Goal: Task Accomplishment & Management: Use online tool/utility

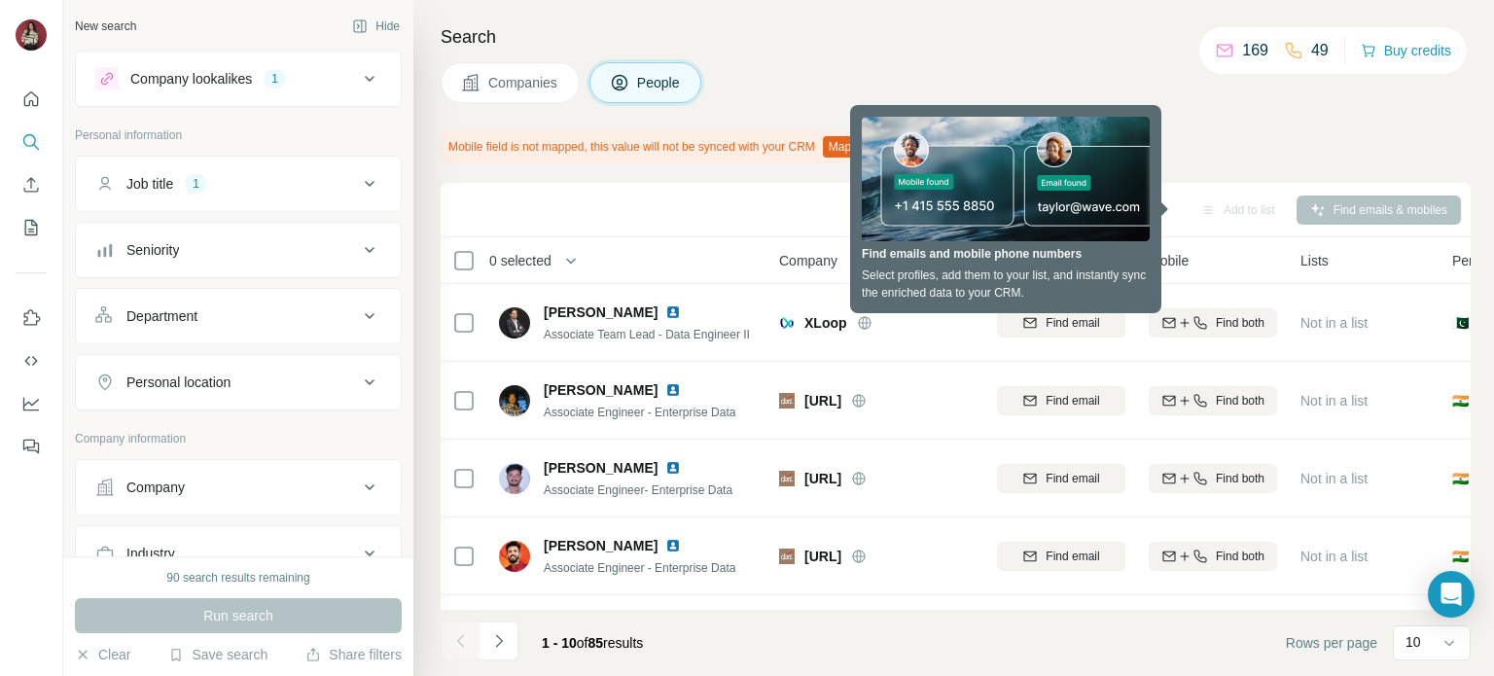
scroll to position [270, 0]
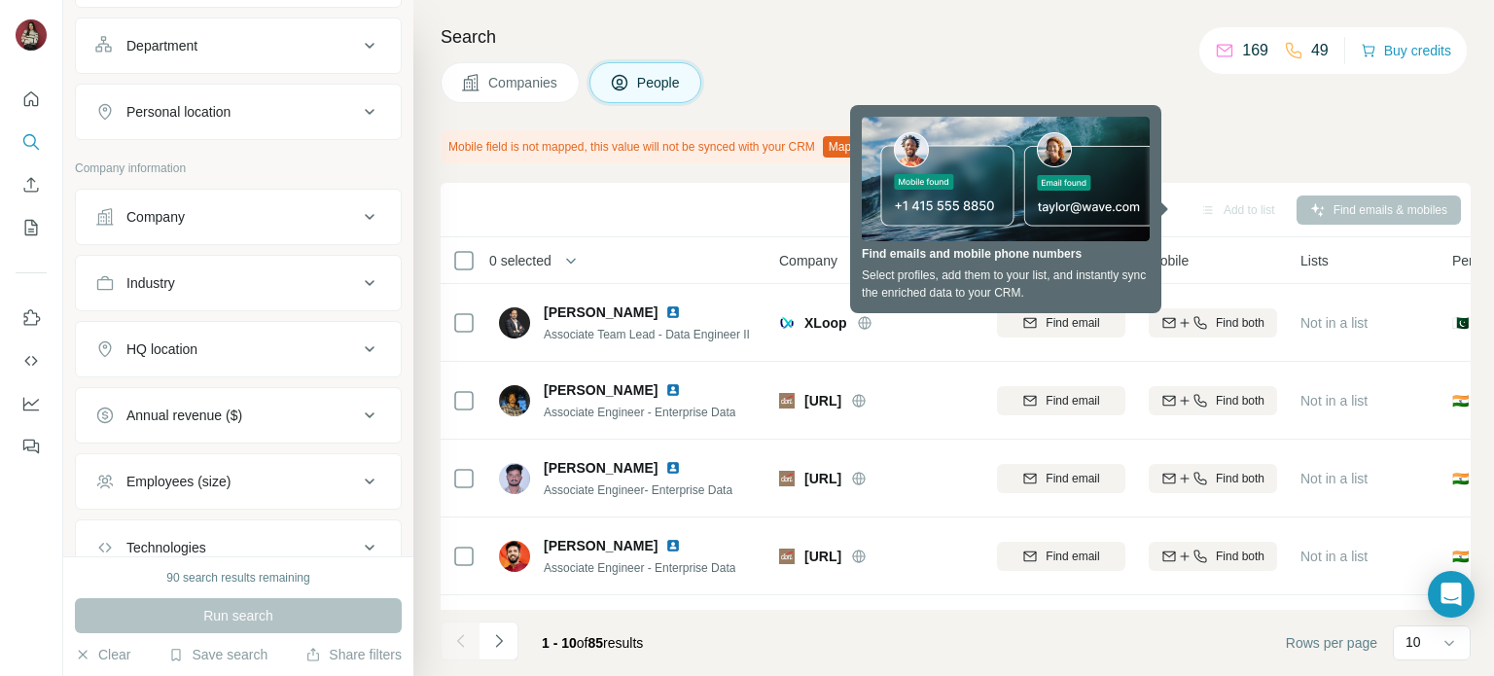
click at [272, 355] on div "HQ location" at bounding box center [226, 348] width 263 height 19
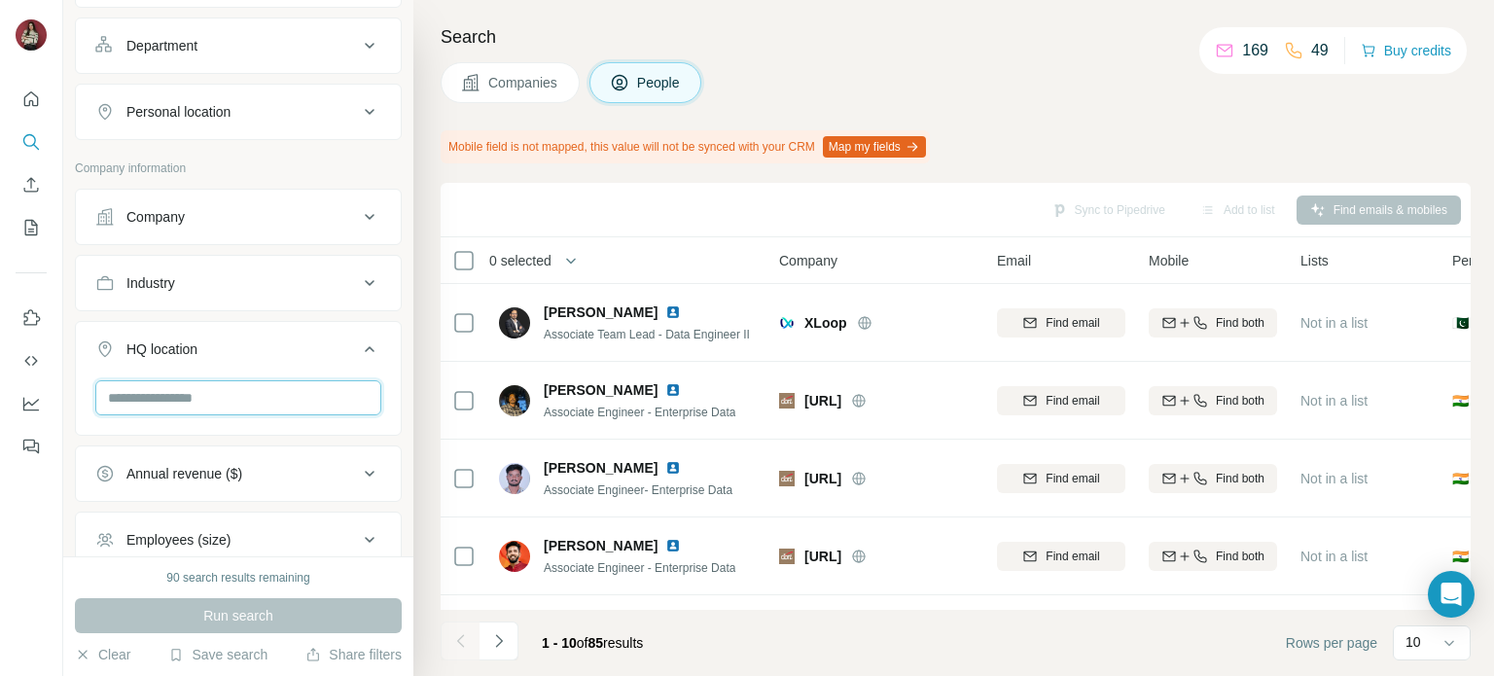
click at [237, 388] on input "text" at bounding box center [238, 397] width 286 height 35
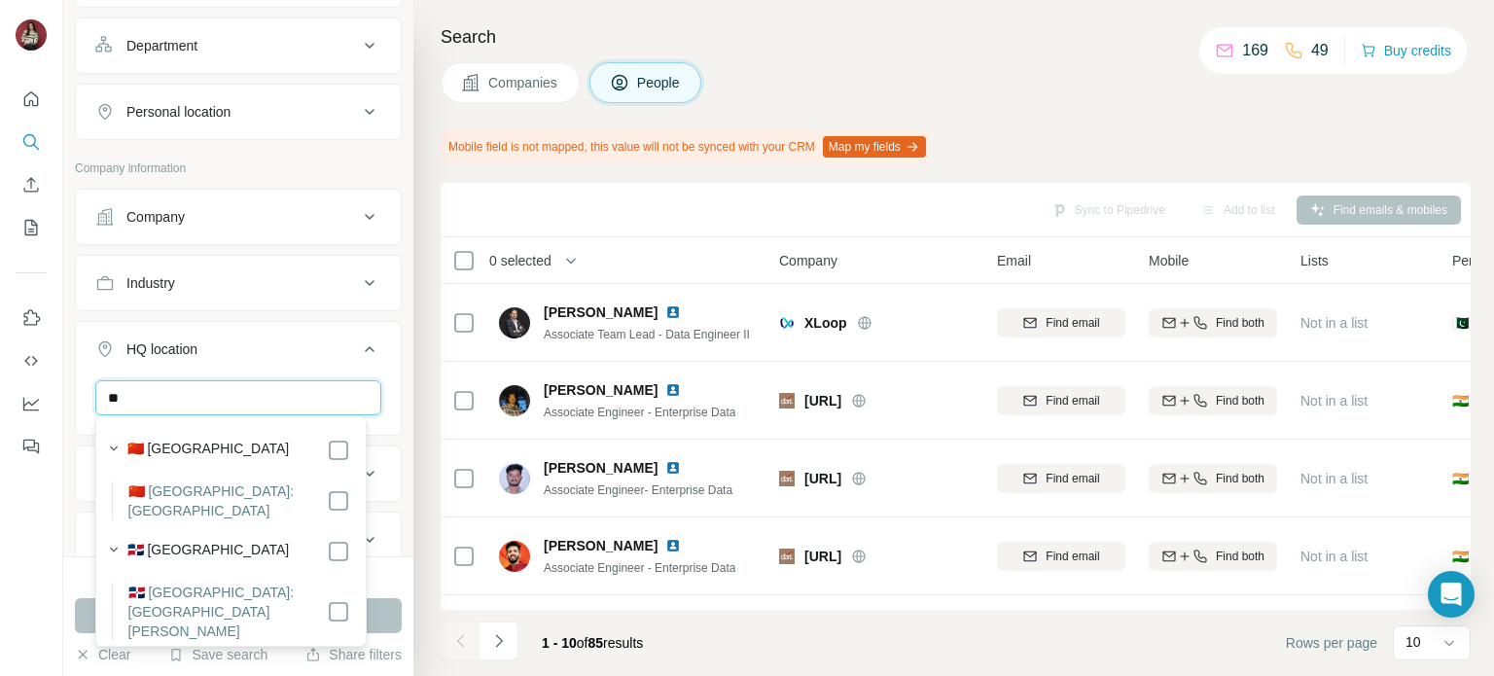
type input "*"
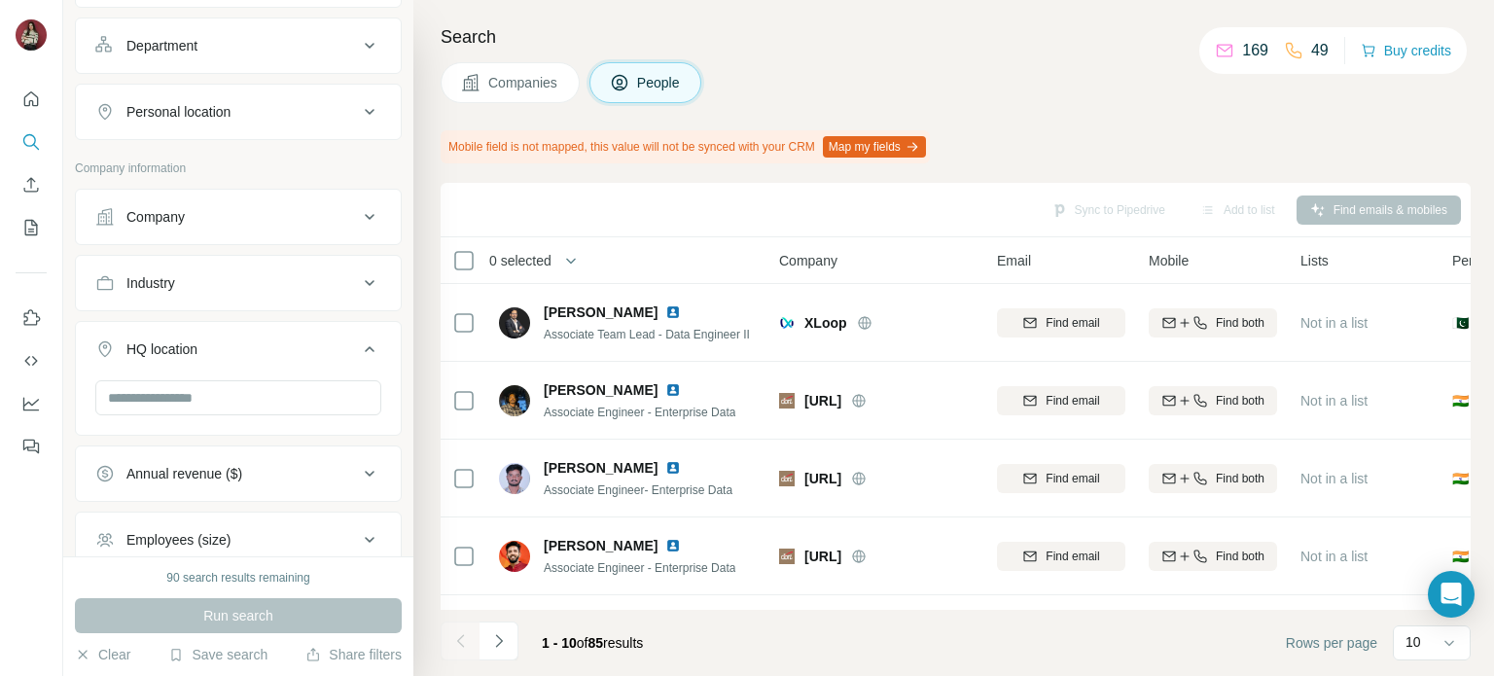
click at [77, 380] on div at bounding box center [238, 405] width 325 height 51
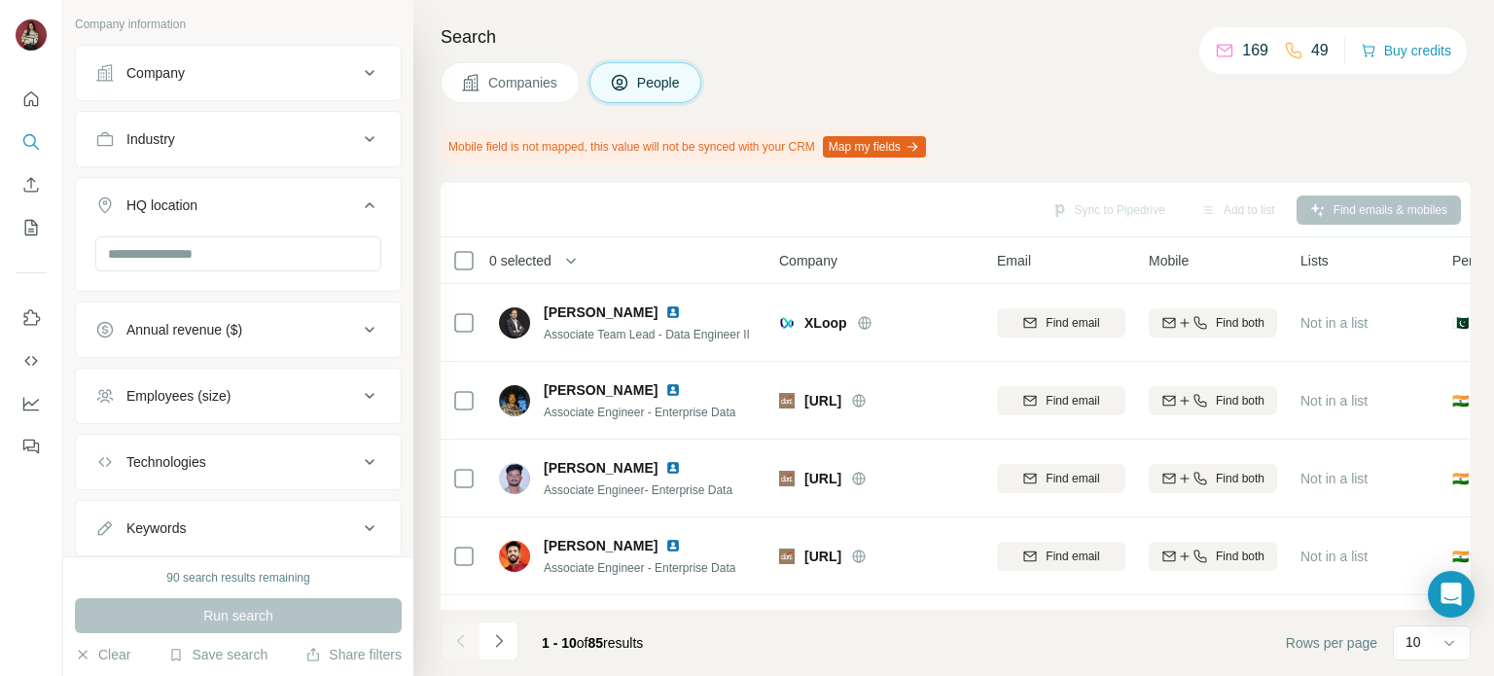
click at [274, 402] on button "Employees (size)" at bounding box center [238, 396] width 325 height 47
click at [274, 402] on button "Employees (size)" at bounding box center [238, 400] width 325 height 54
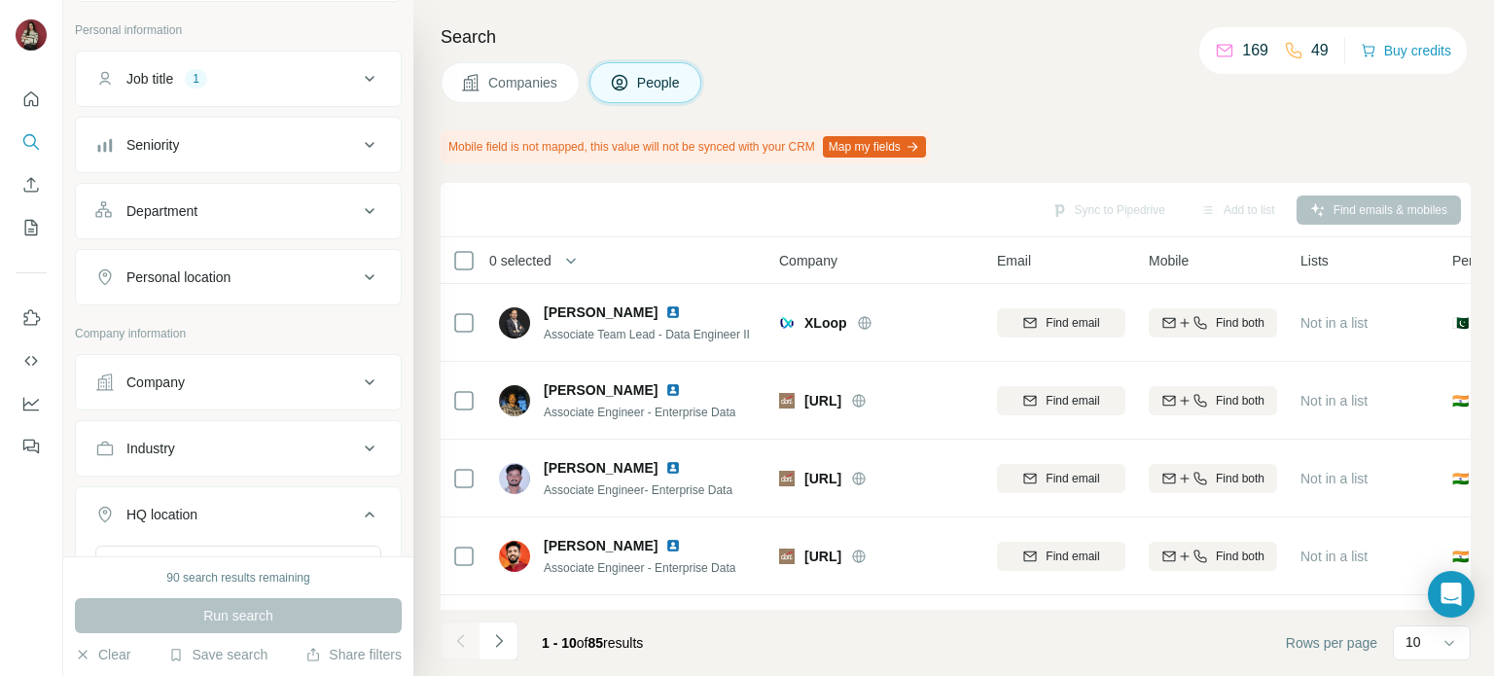
scroll to position [102, 0]
click at [284, 274] on div "Personal location" at bounding box center [226, 279] width 263 height 19
click at [226, 326] on input "text" at bounding box center [238, 328] width 286 height 35
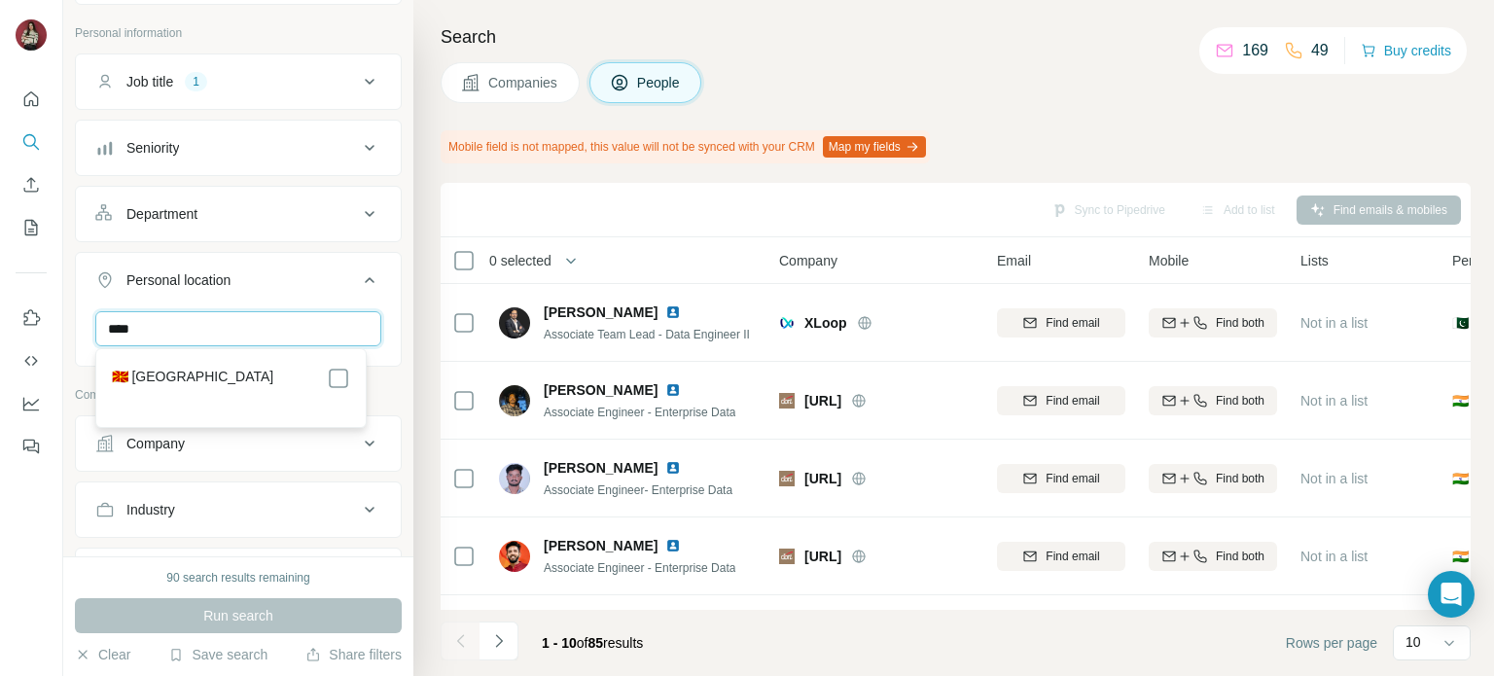
type input "****"
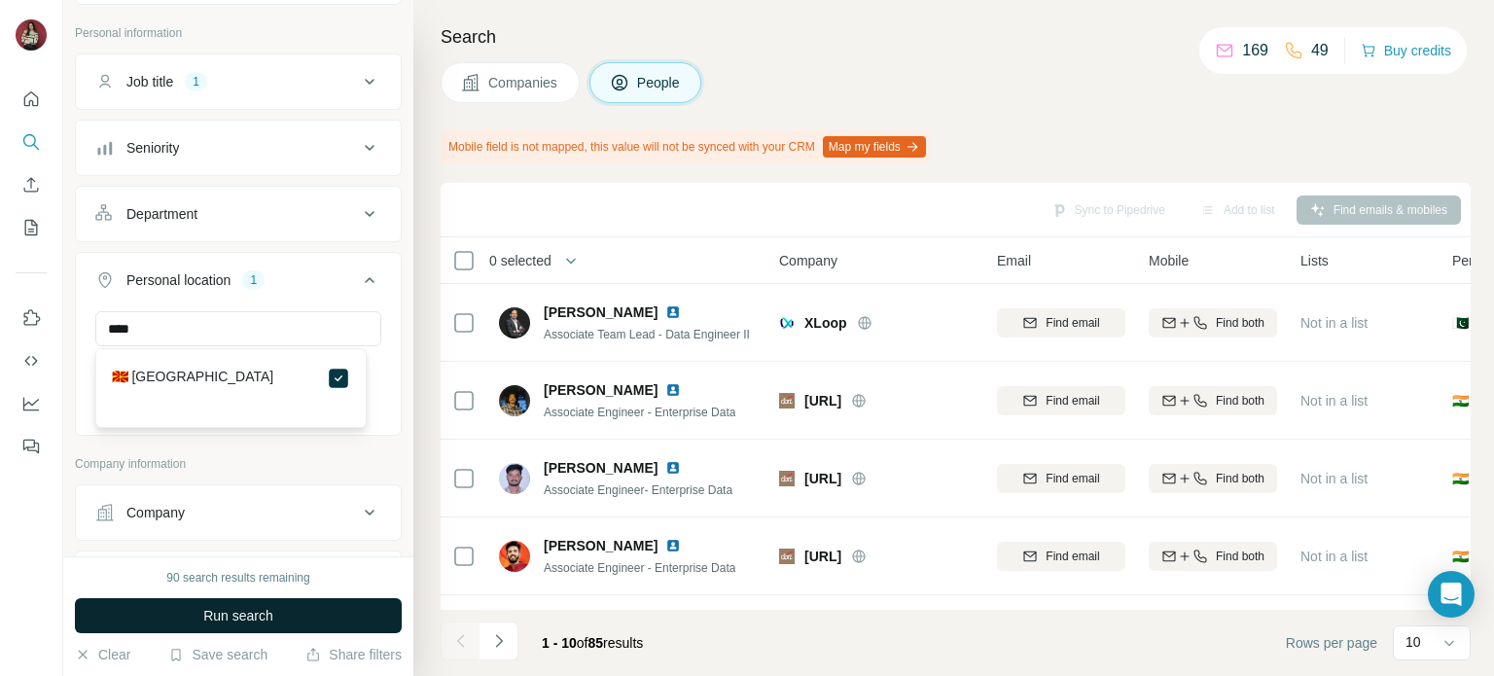
click at [250, 614] on span "Run search" at bounding box center [238, 615] width 70 height 19
